Goal: Check status: Check status

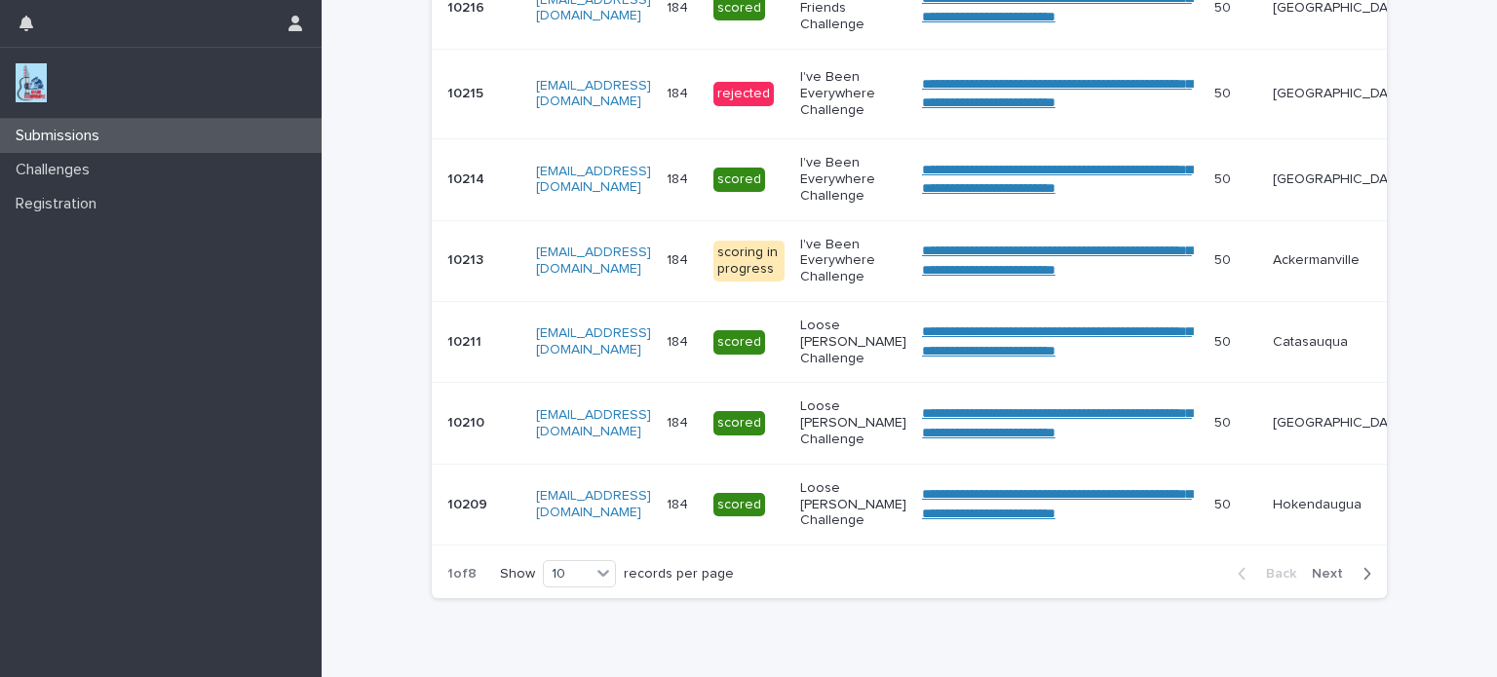
scroll to position [872, 0]
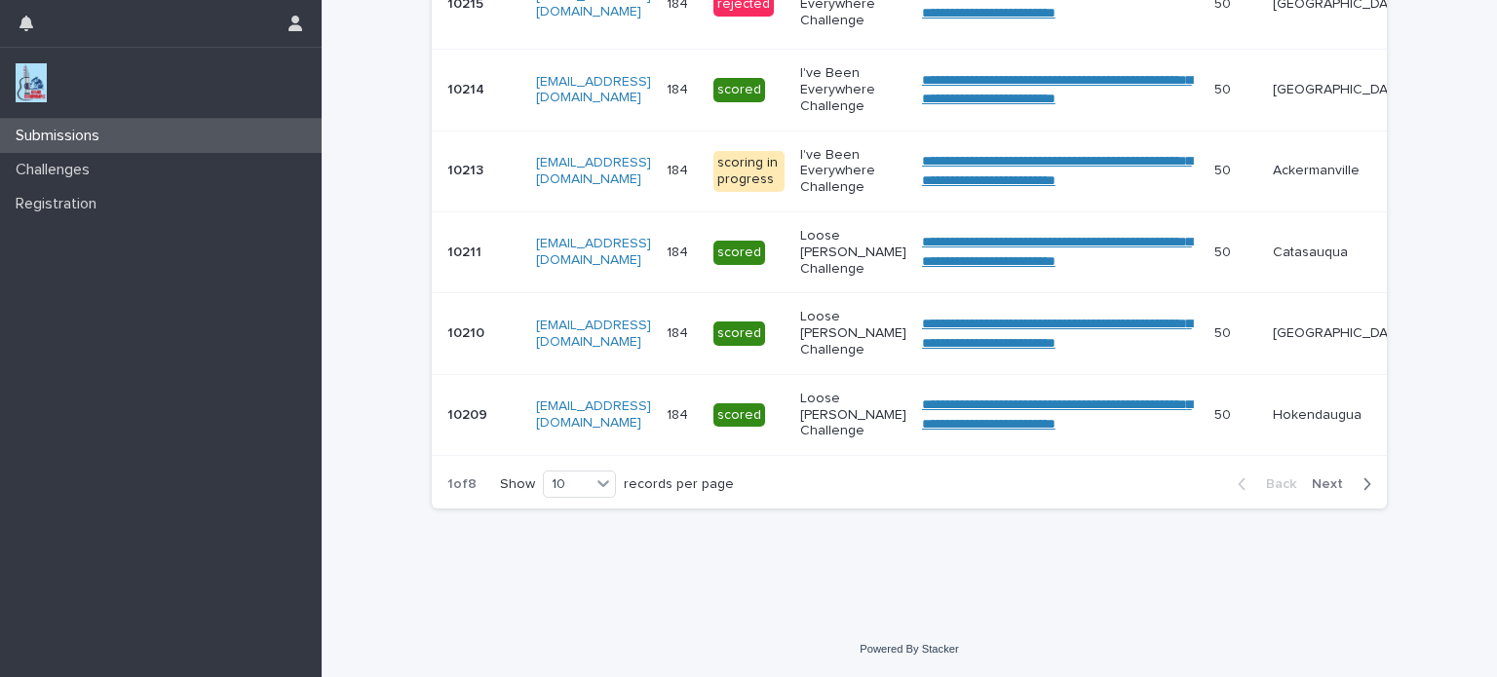
click at [1317, 479] on span "Next" at bounding box center [1333, 485] width 43 height 14
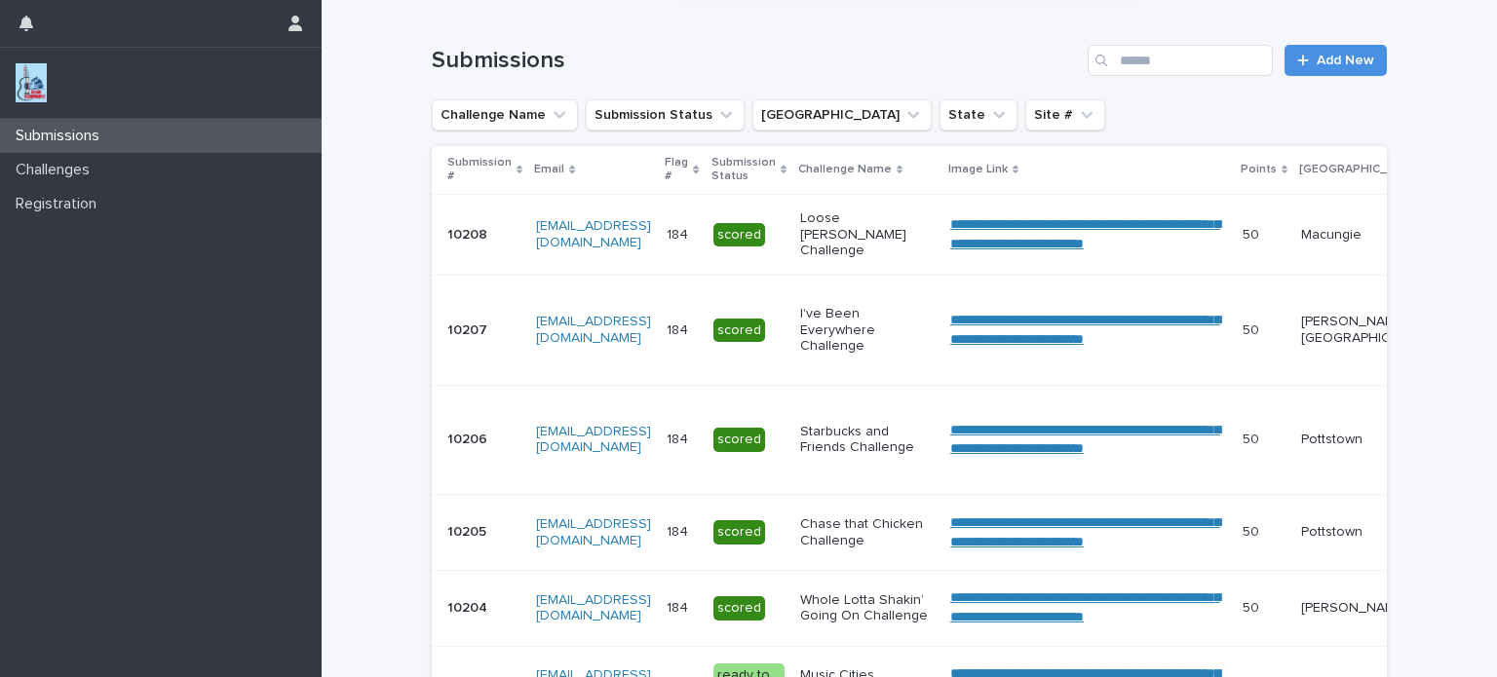
scroll to position [293, 0]
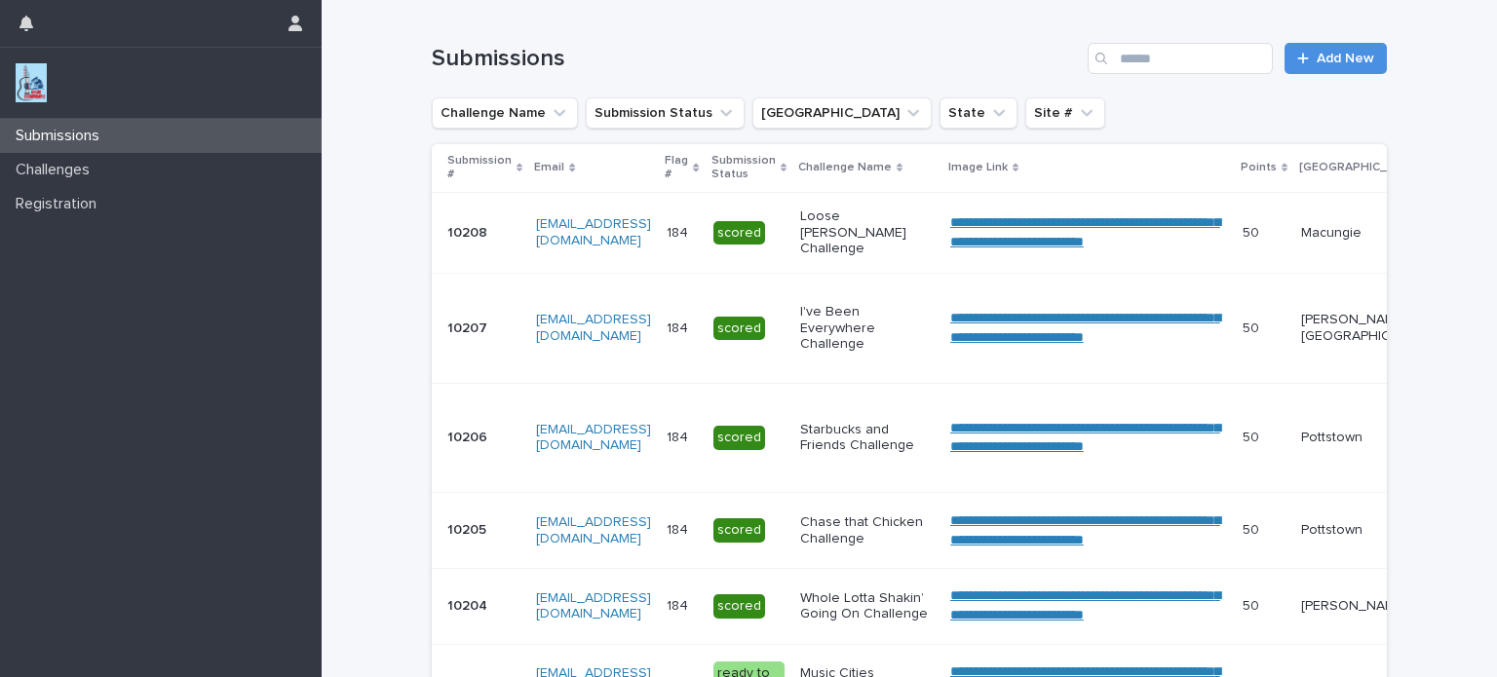
click at [819, 319] on p "I've Been Everywhere Challenge" at bounding box center [867, 328] width 135 height 49
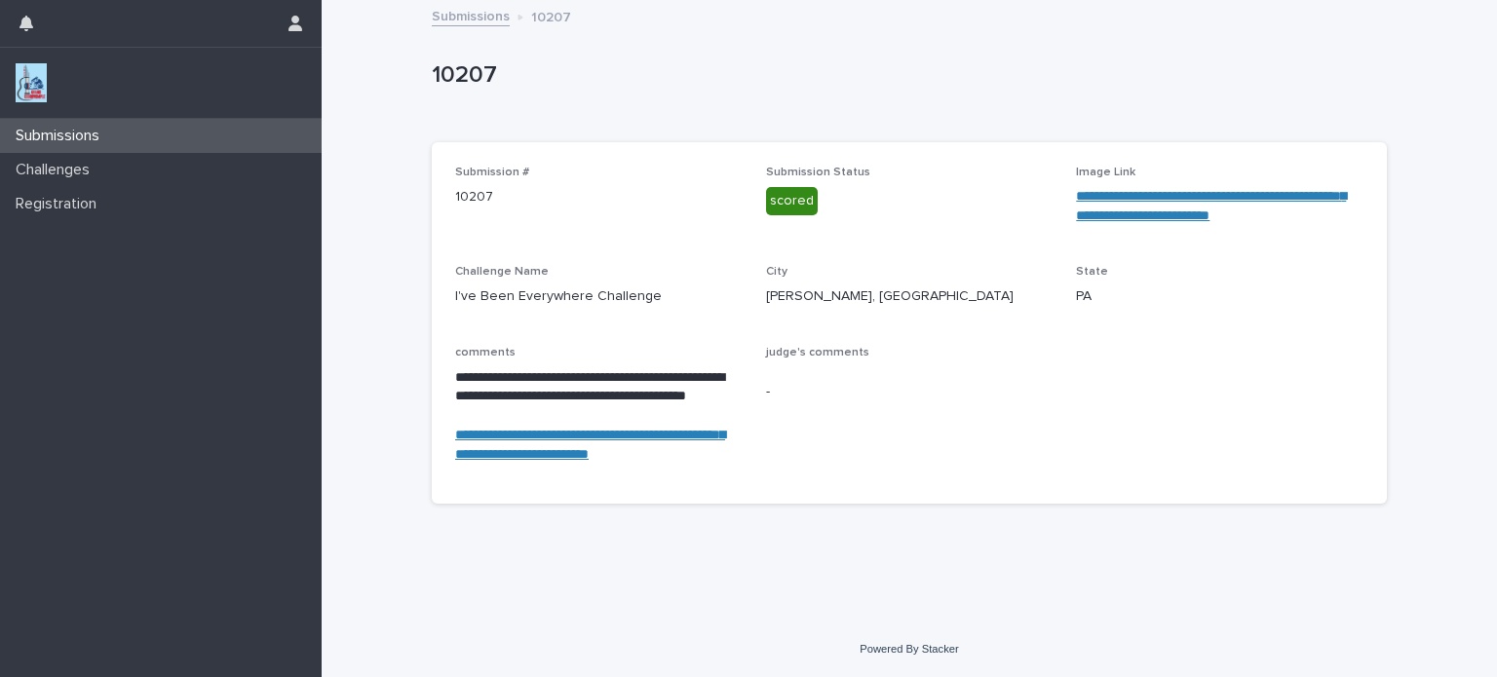
click at [580, 436] on link "**********" at bounding box center [590, 444] width 270 height 33
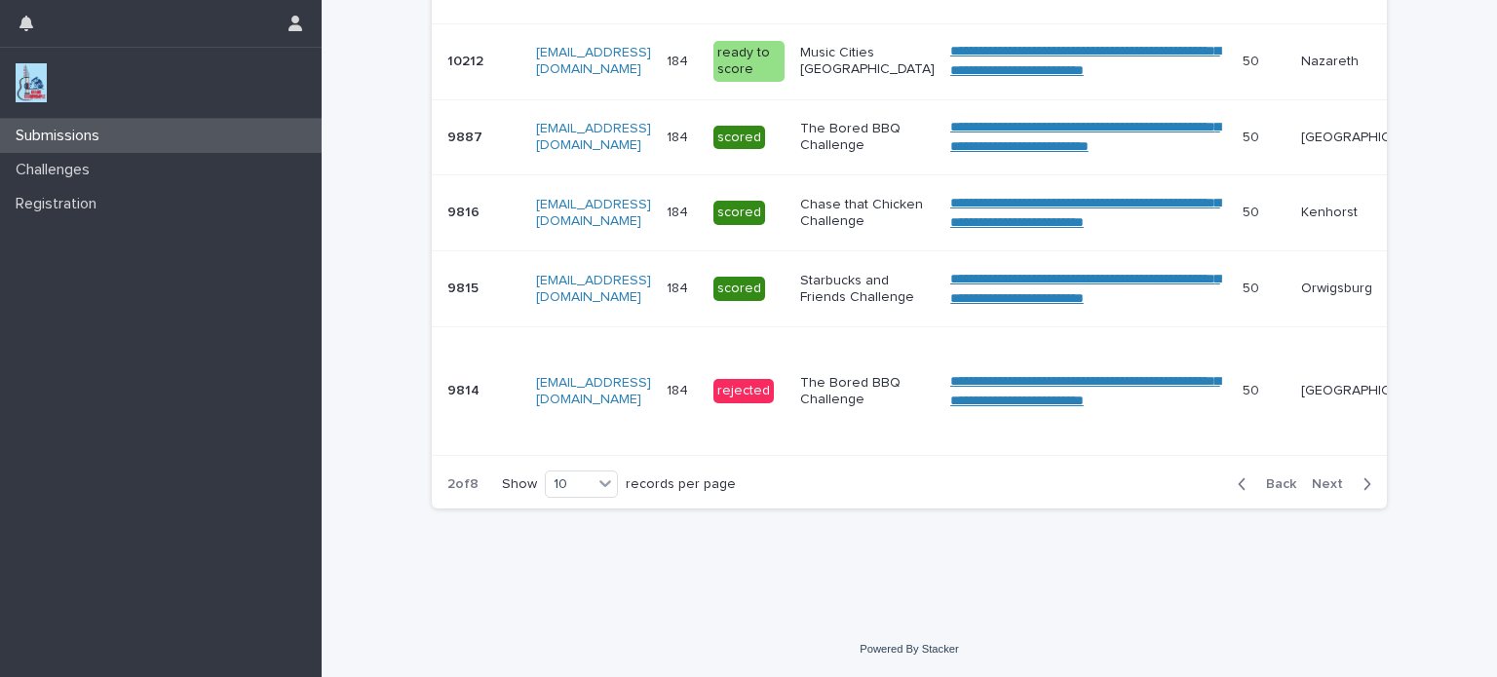
scroll to position [961, 0]
click at [1238, 493] on icon "button" at bounding box center [1242, 485] width 9 height 18
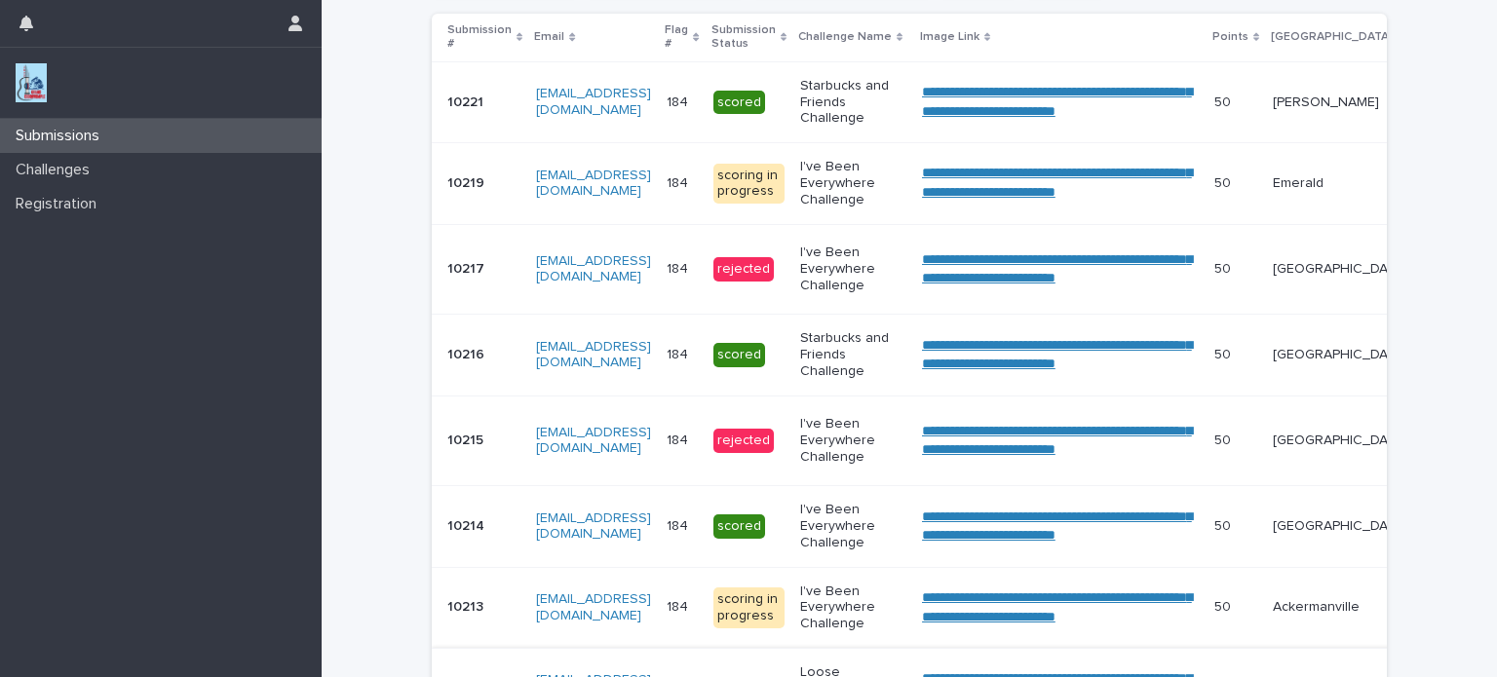
scroll to position [421, 0]
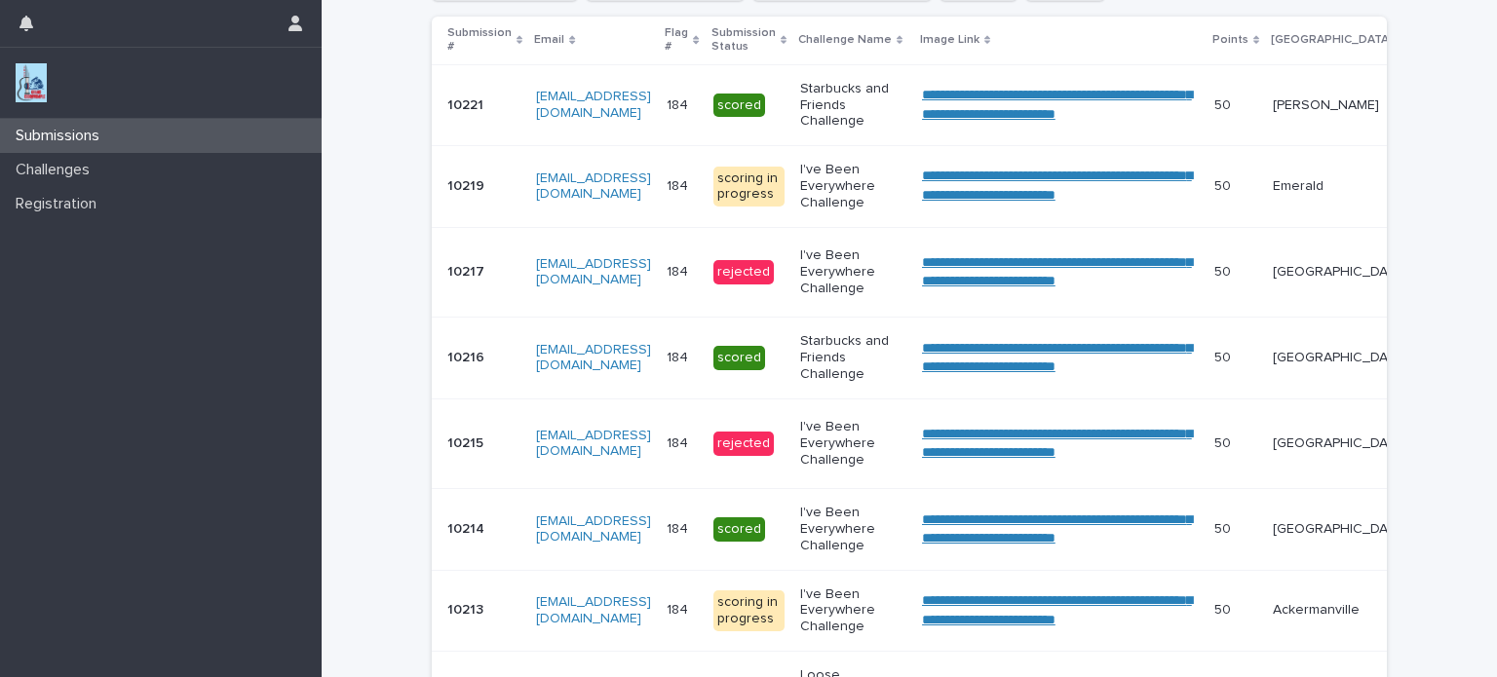
click at [800, 177] on p "I've Been Everywhere Challenge" at bounding box center [853, 186] width 106 height 49
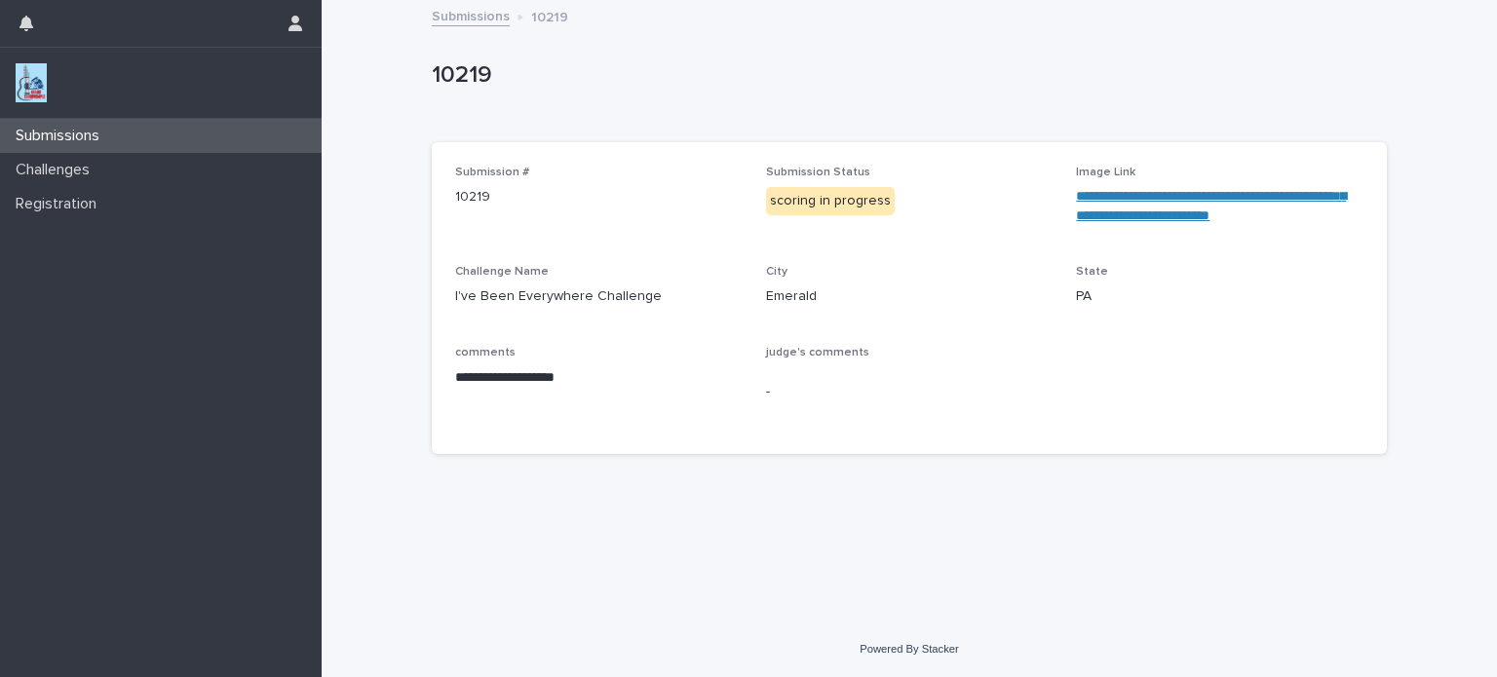
click at [1127, 210] on link "**********" at bounding box center [1211, 205] width 270 height 33
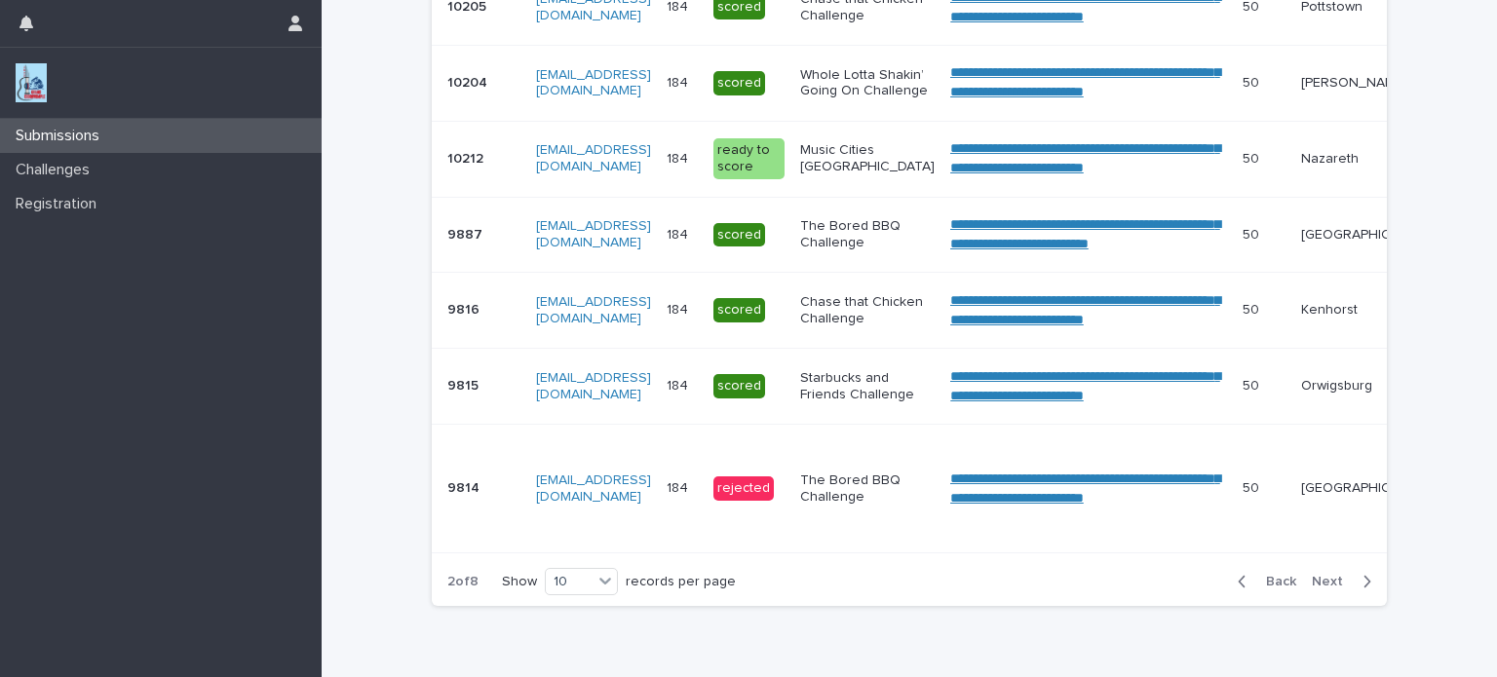
scroll to position [0, 19]
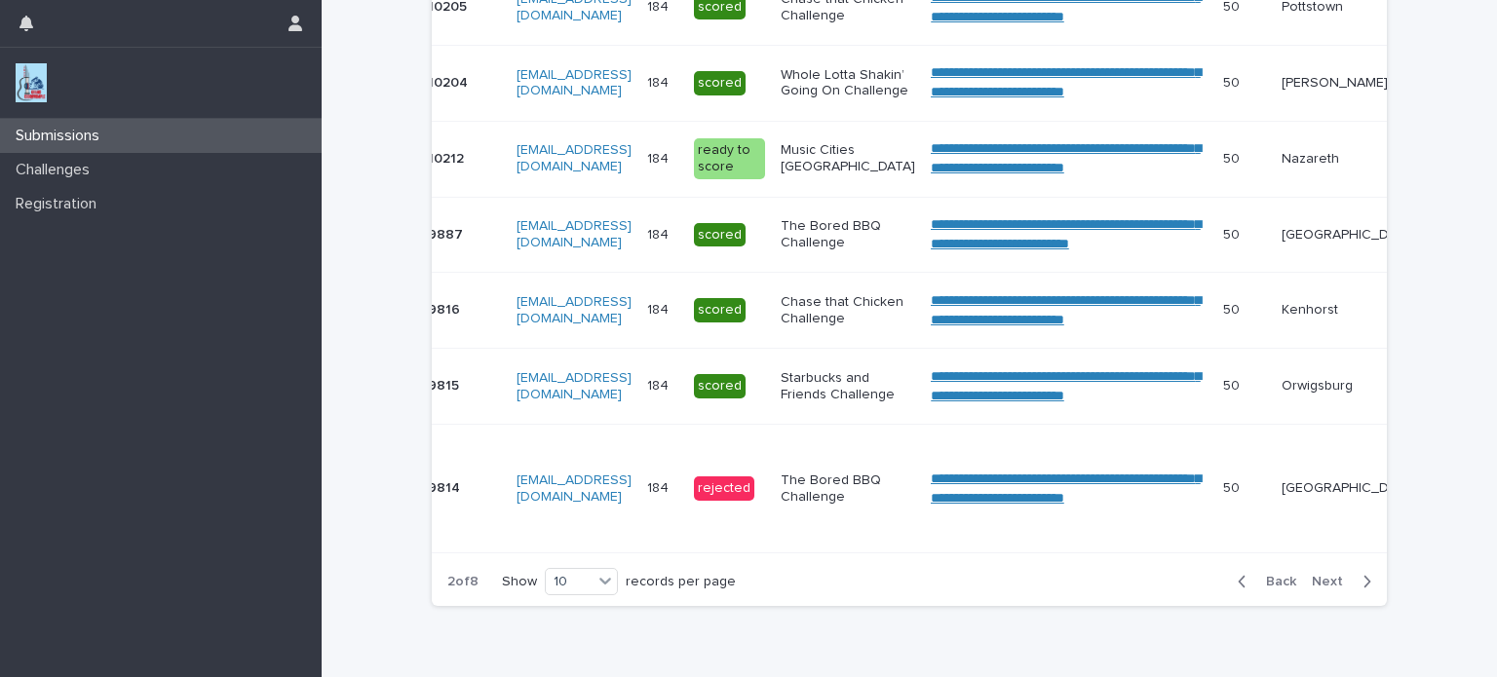
click at [1241, 591] on icon "button" at bounding box center [1242, 582] width 9 height 18
